Goal: Communication & Community: Ask a question

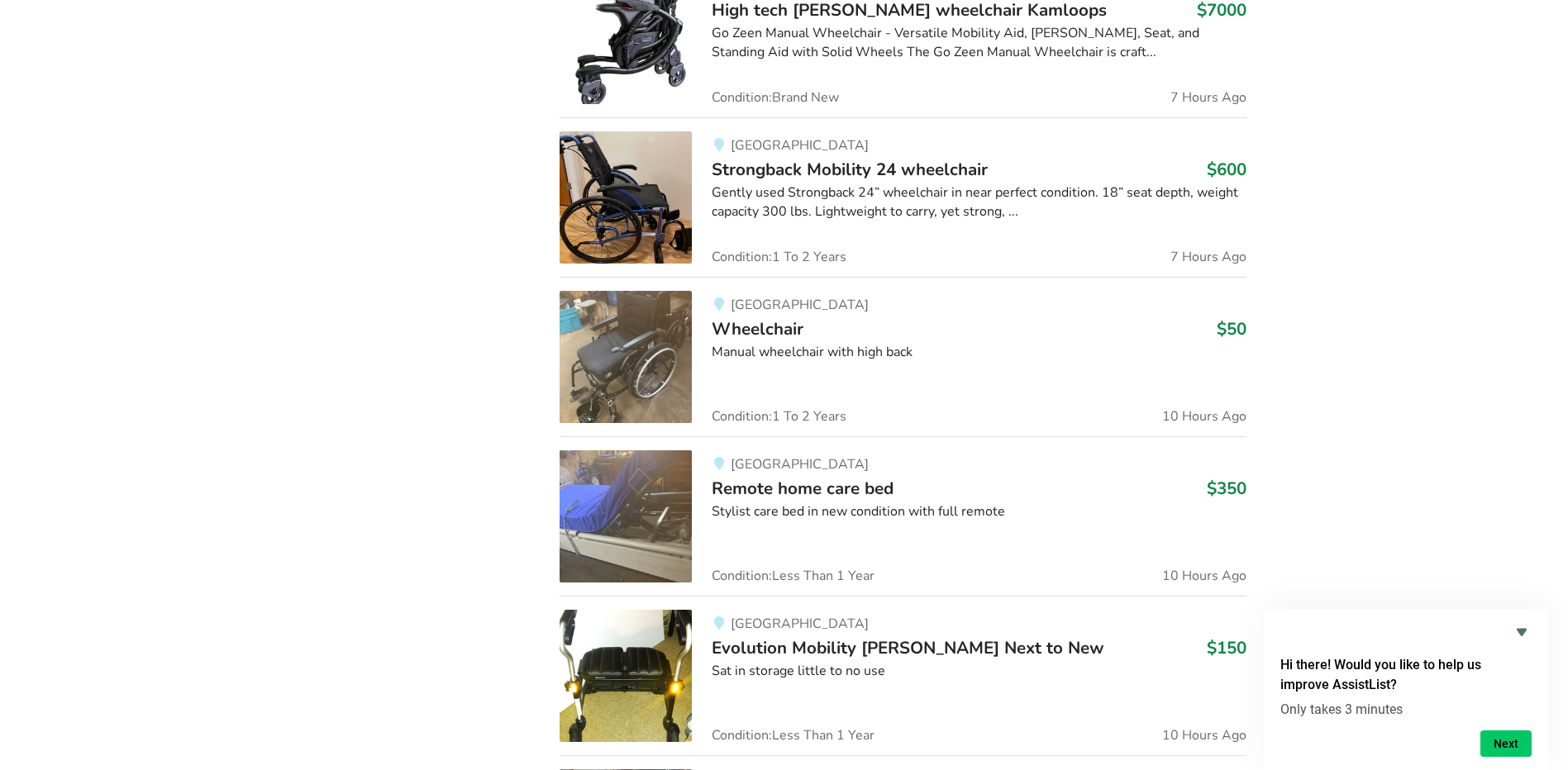
scroll to position [1652, 0]
click at [679, 344] on img at bounding box center [626, 357] width 133 height 132
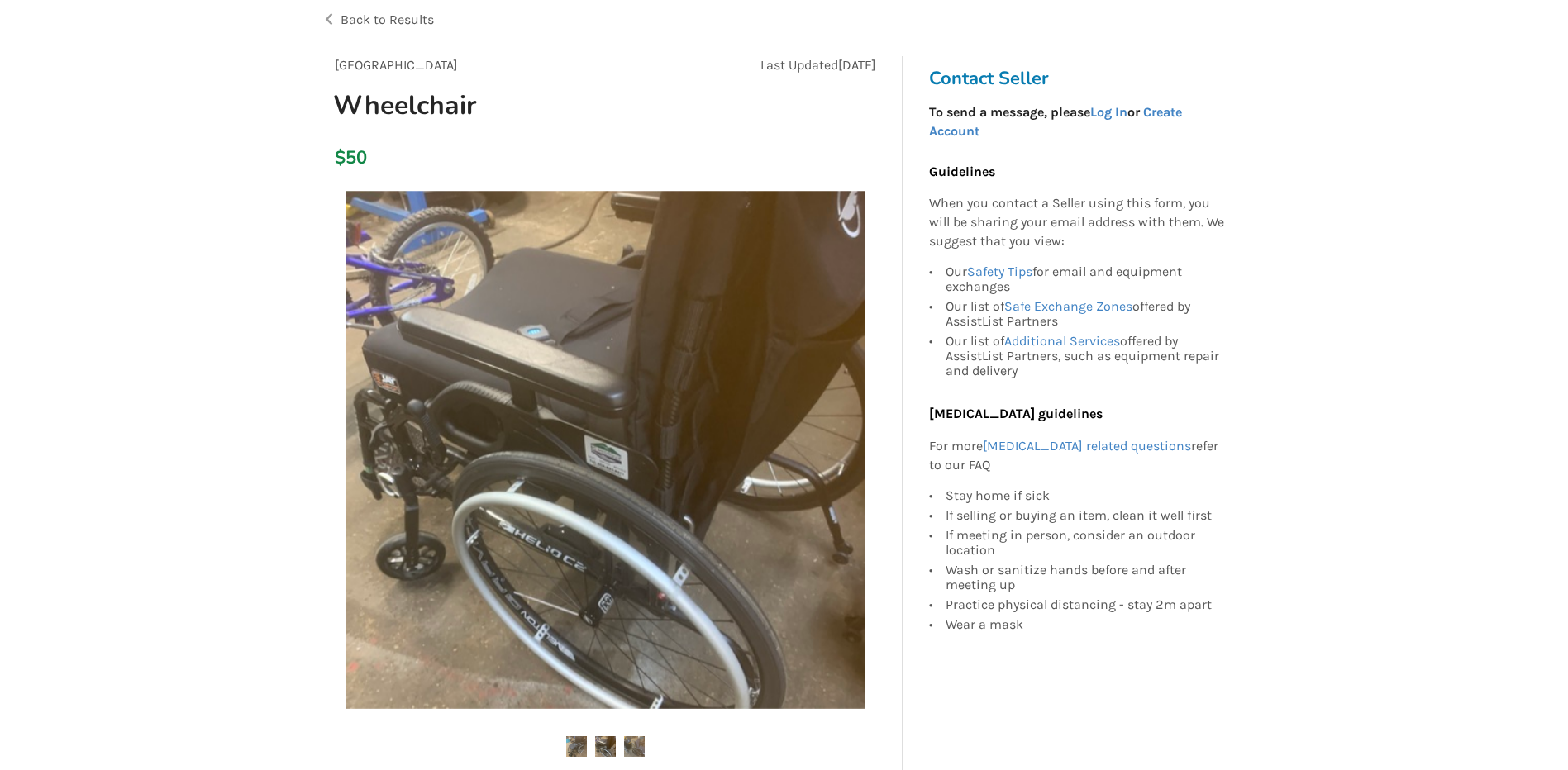
scroll to position [110, 0]
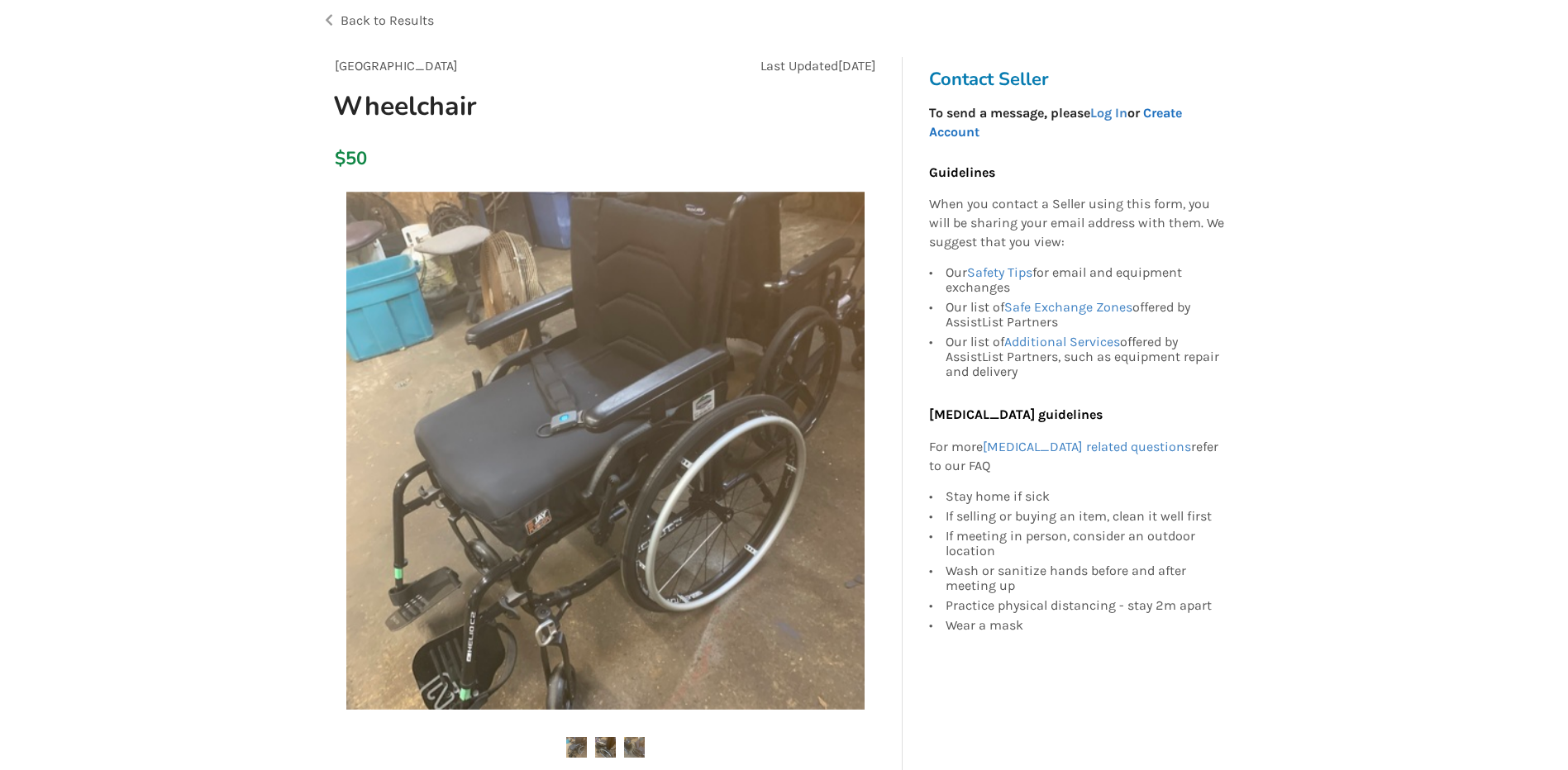
click at [1182, 115] on link "Create Account" at bounding box center [1056, 122] width 253 height 35
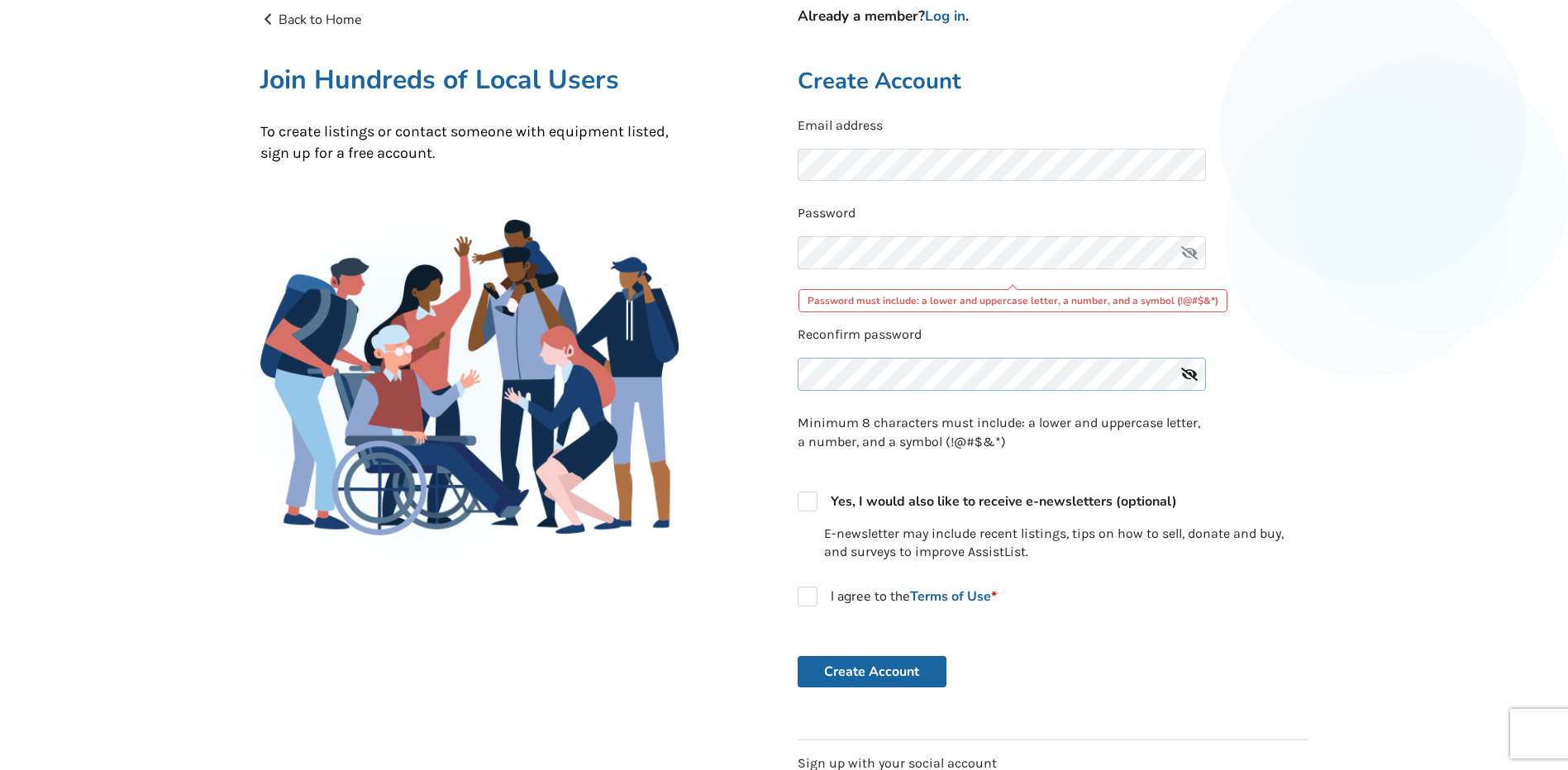
click at [864, 347] on div "Reconfirm password" at bounding box center [1053, 363] width 511 height 75
click at [1290, 424] on form "Email address Password Password must include: a lower and uppercase letter, a n…" at bounding box center [1053, 402] width 511 height 572
click at [809, 591] on label "I agree to the Terms of Use *" at bounding box center [897, 597] width 199 height 20
checkbox input "true"
click at [863, 673] on button "Create Account" at bounding box center [872, 672] width 149 height 32
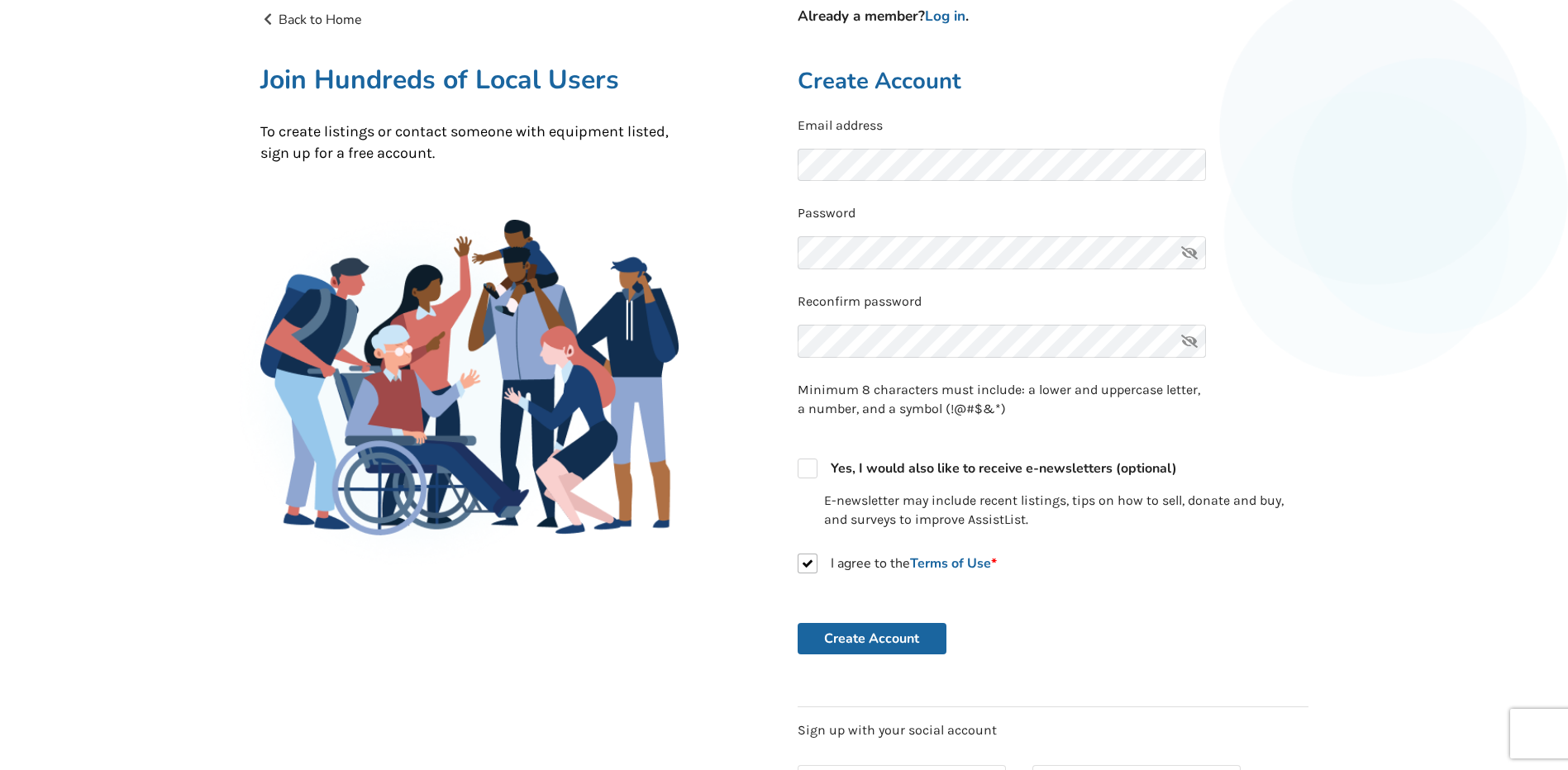
click at [1350, 348] on div "Back to Home Already a member? Log in . Join Hundreds of Local Users To create …" at bounding box center [784, 444] width 1568 height 935
click at [889, 635] on button "Create Account" at bounding box center [872, 638] width 149 height 32
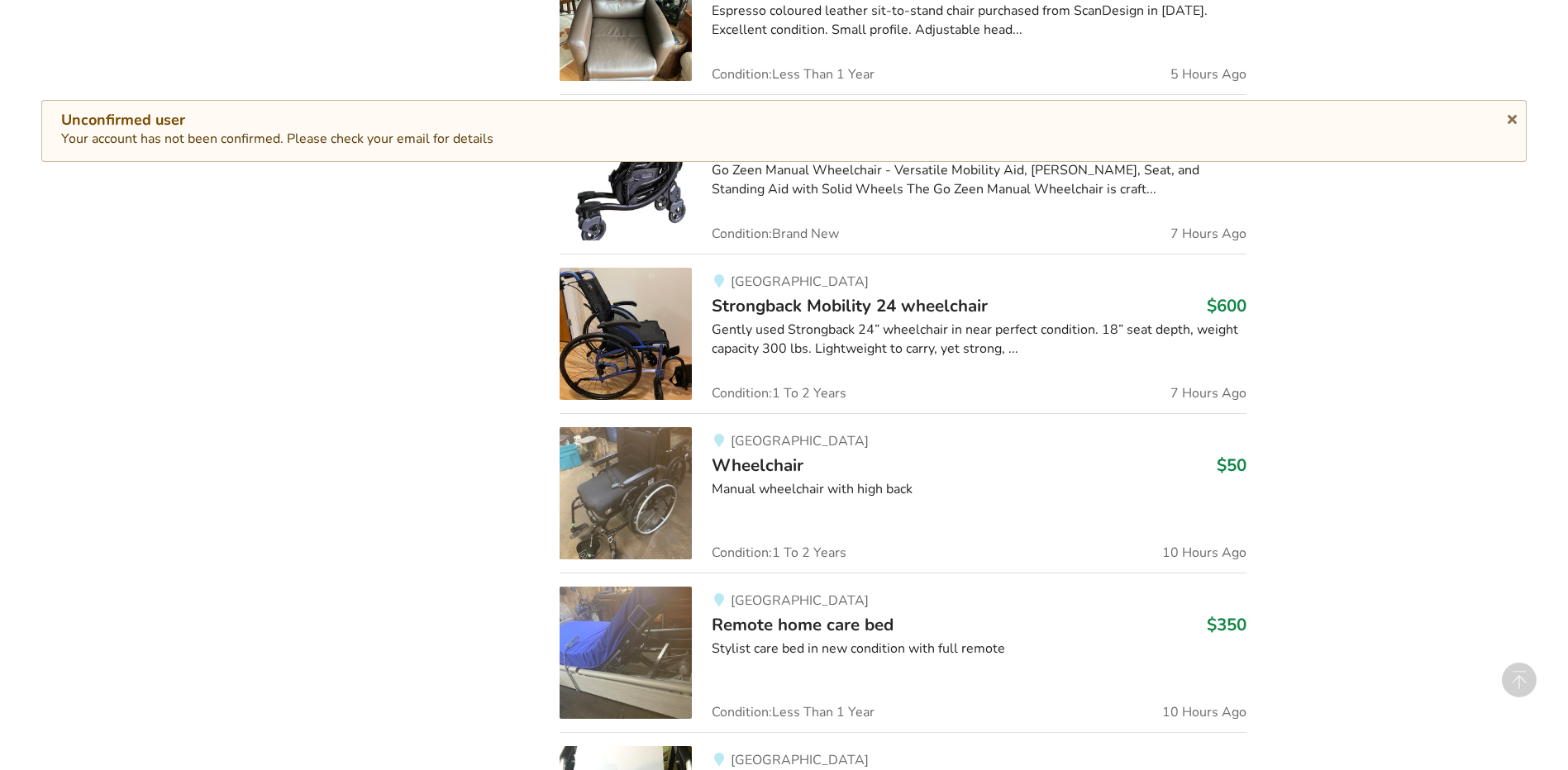
scroll to position [1541, 0]
click at [760, 444] on span "[GEOGRAPHIC_DATA]" at bounding box center [799, 439] width 138 height 18
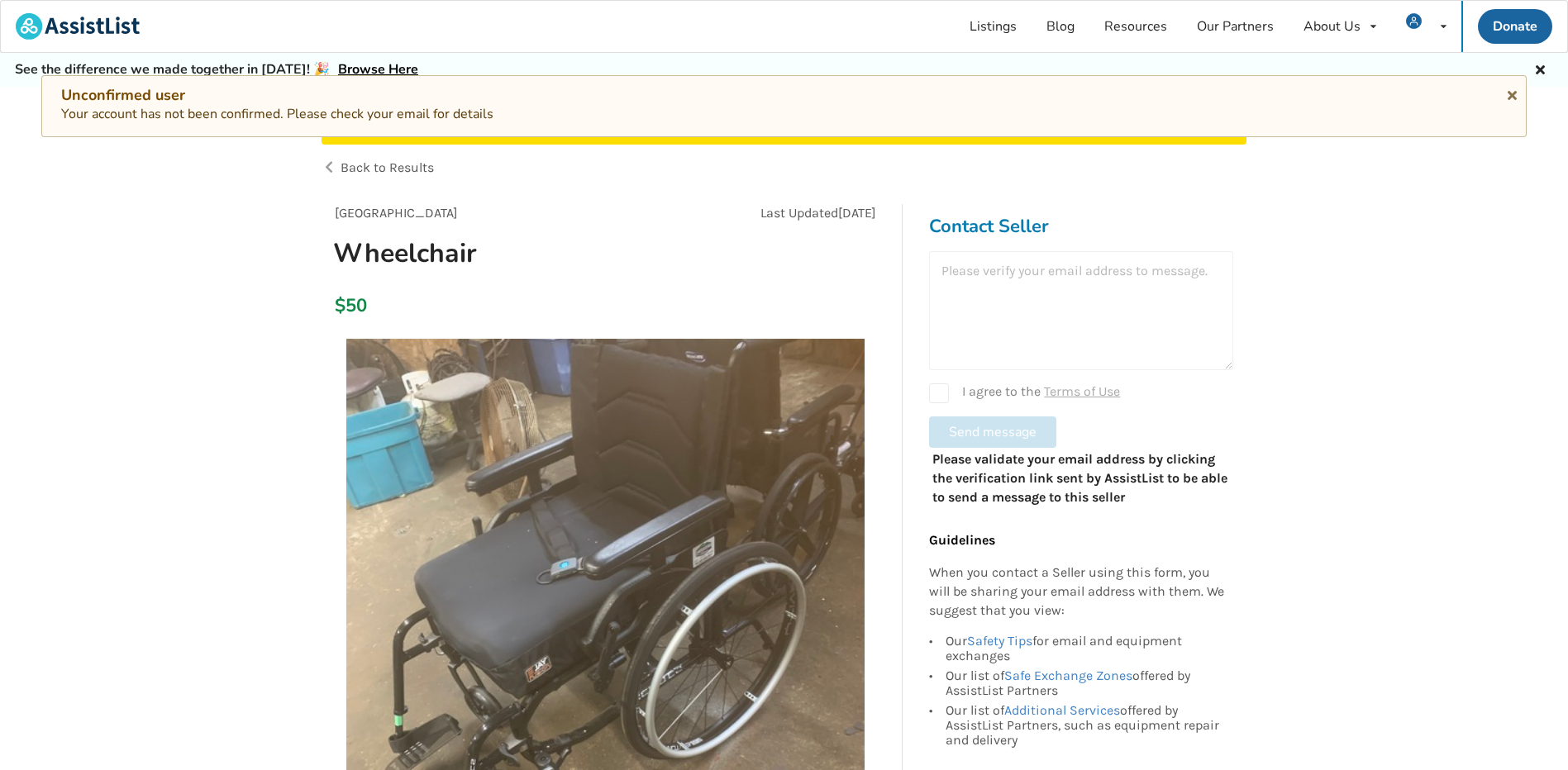
click at [1056, 305] on div at bounding box center [1082, 310] width 304 height 119
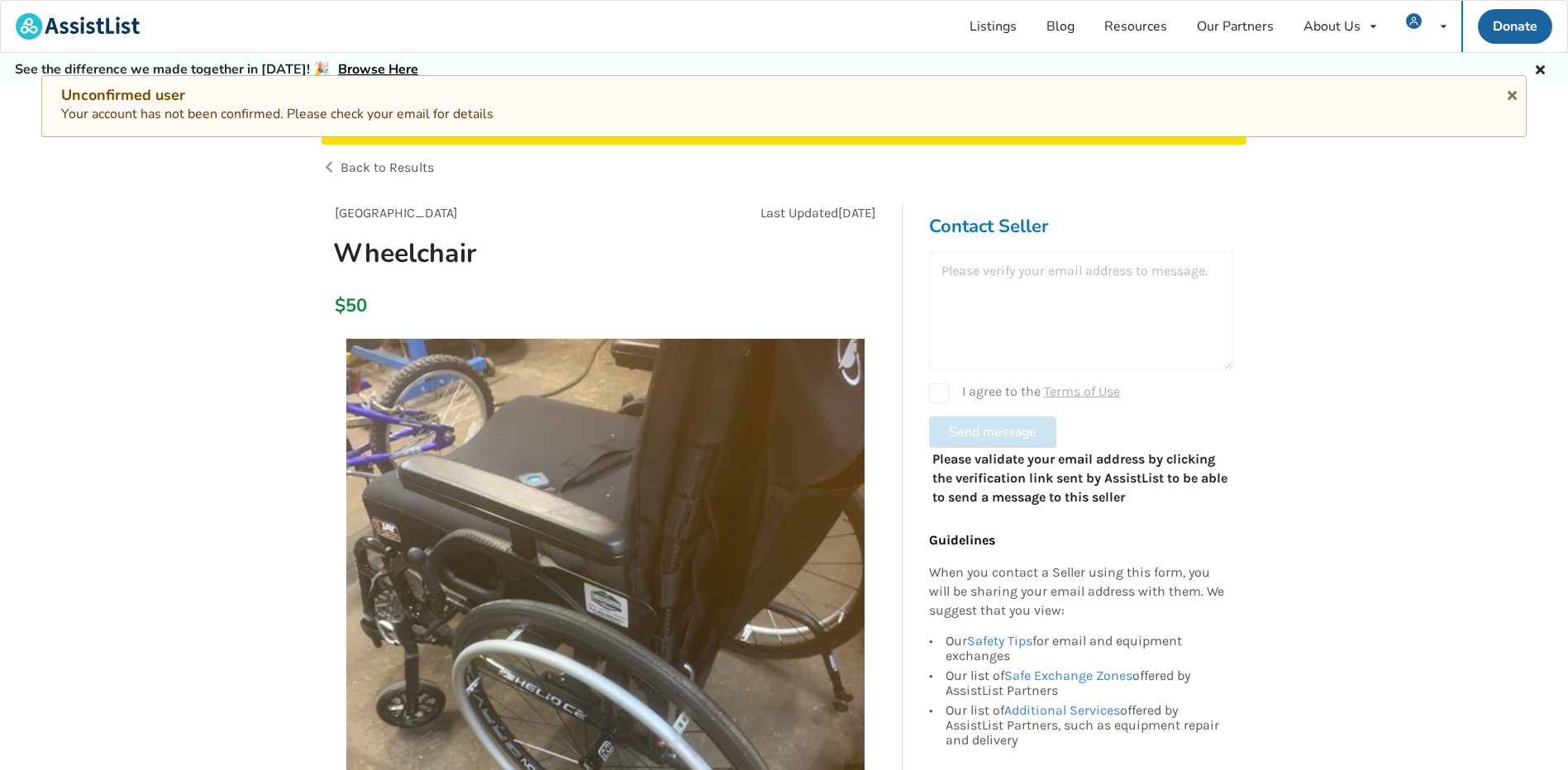
click at [1052, 279] on div at bounding box center [1082, 310] width 304 height 119
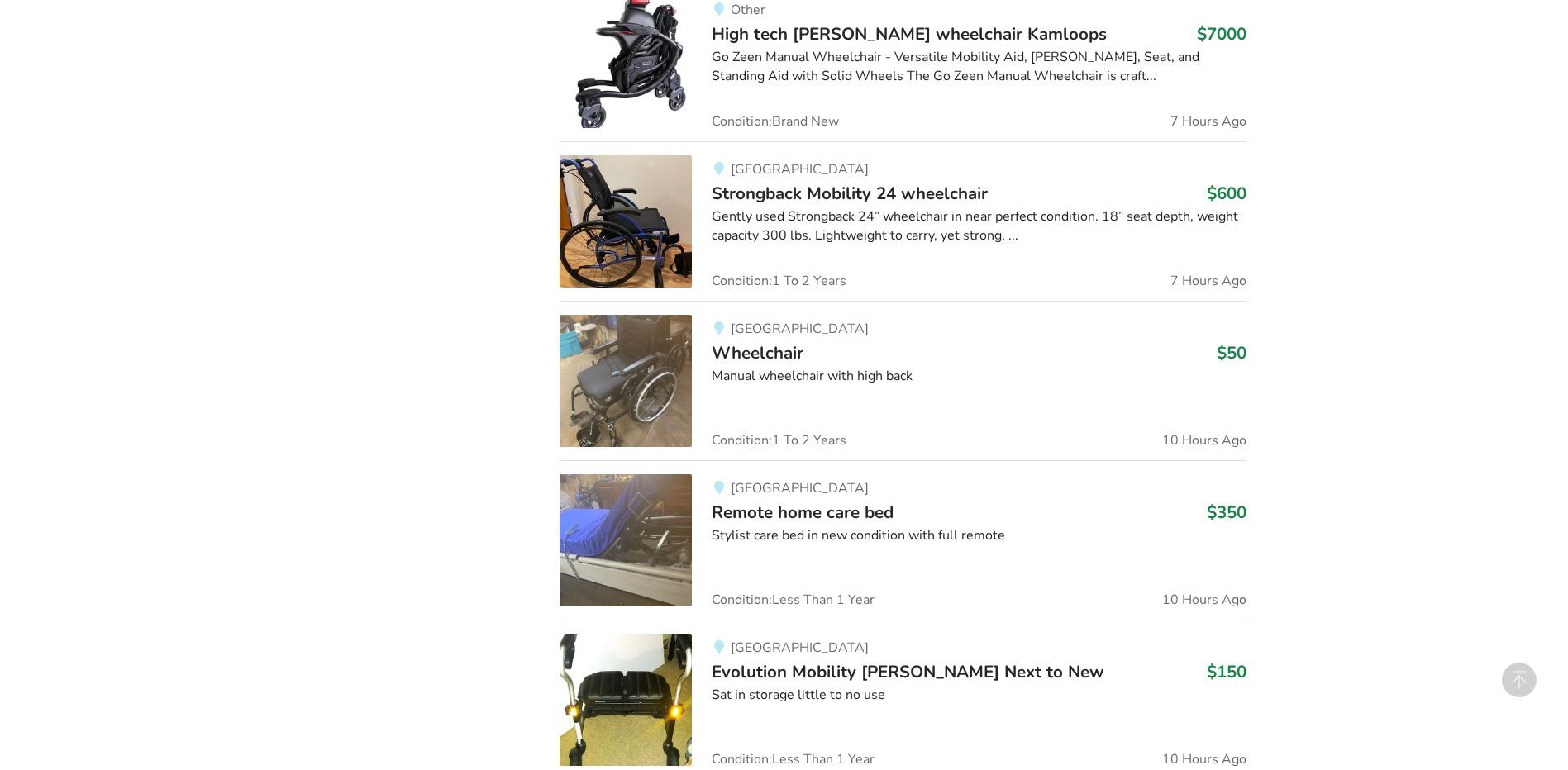
scroll to position [1615, 0]
click at [789, 374] on div "Manual wheelchair with high back" at bounding box center [980, 375] width 535 height 19
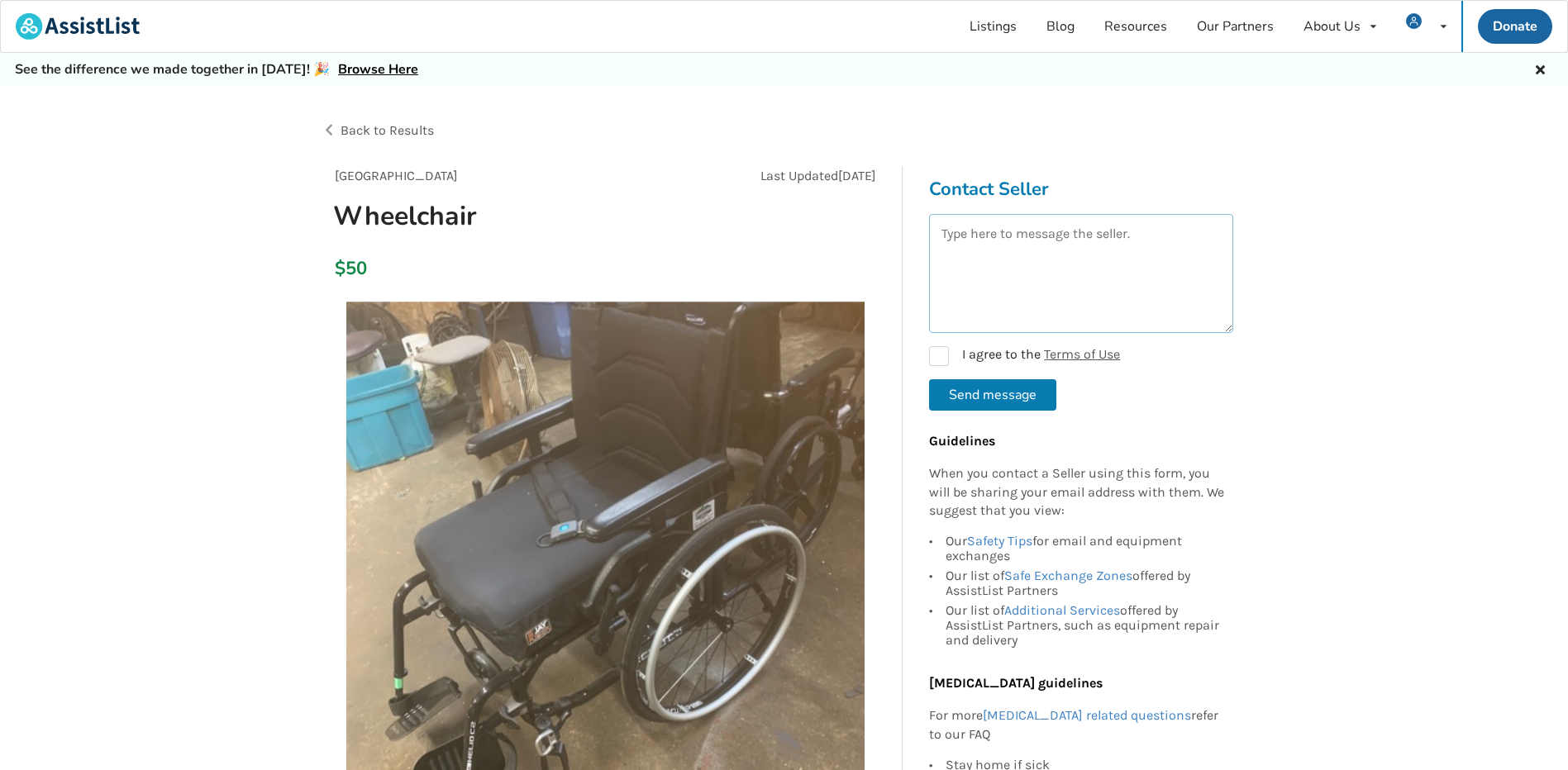
click at [979, 272] on textarea at bounding box center [1082, 273] width 304 height 119
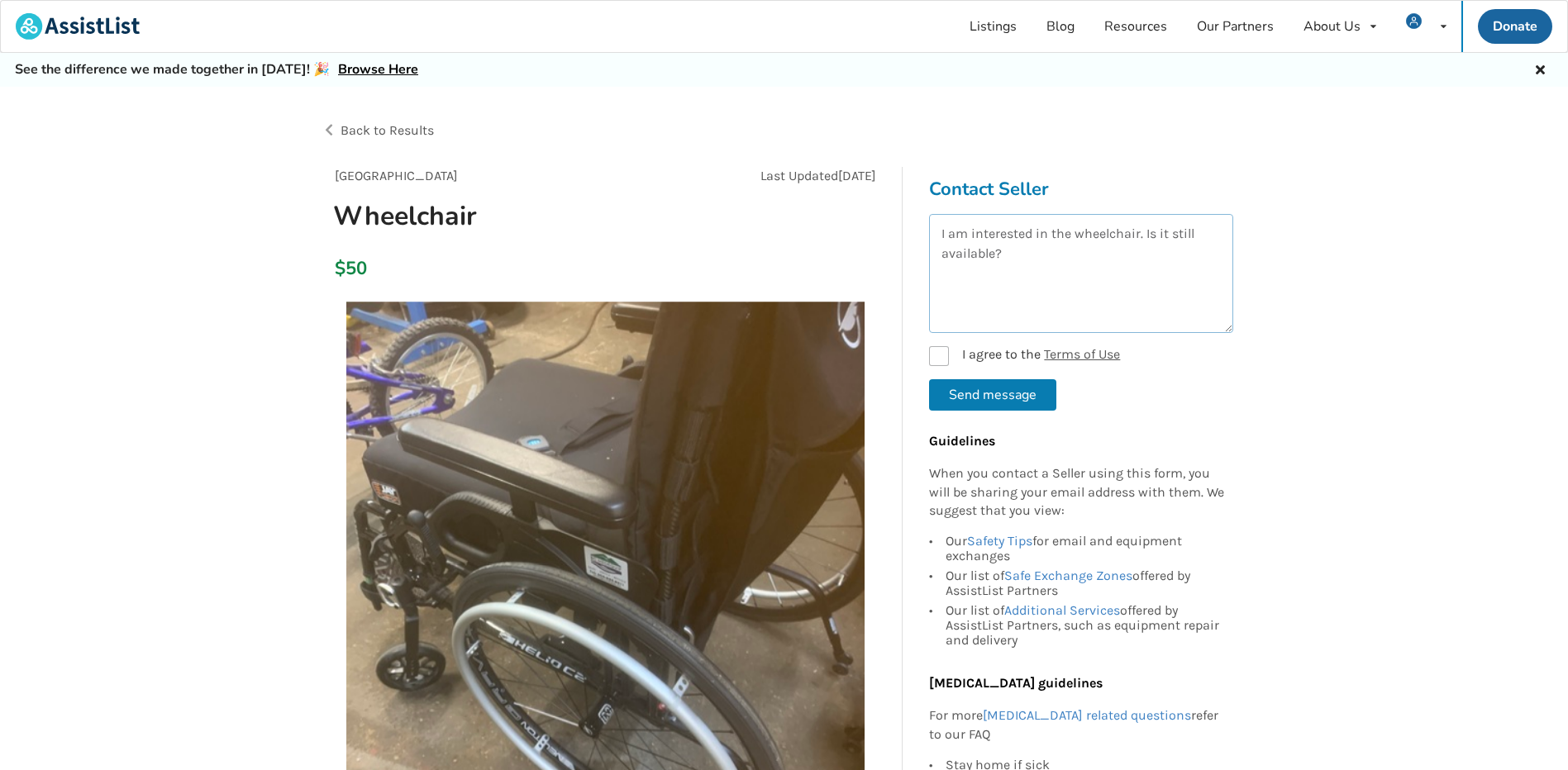
type textarea "I am interested in the wheelchair. Is it still available?"
click at [936, 356] on label "I agree to the Terms of Use" at bounding box center [1024, 356] width 191 height 20
checkbox input "true"
click at [953, 389] on button "Send message" at bounding box center [993, 395] width 127 height 32
checkbox input "false"
